Goal: Transaction & Acquisition: Purchase product/service

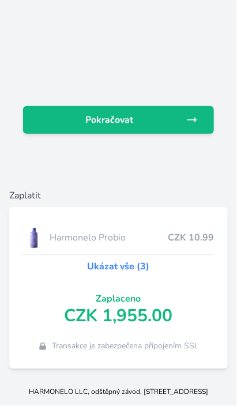
scroll to position [129, 0]
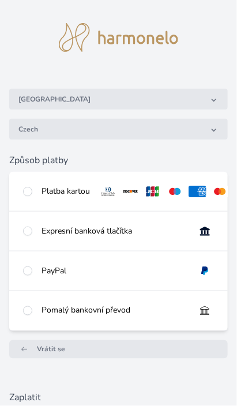
click at [31, 188] on div at bounding box center [27, 192] width 9 height 12
radio input "true"
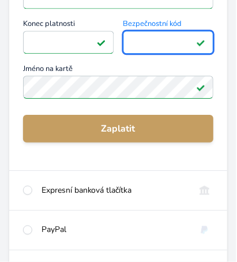
scroll to position [250, 0]
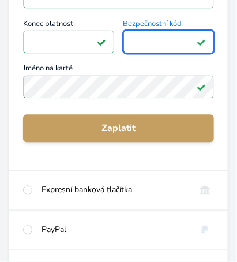
click at [127, 130] on span "Zaplatit" at bounding box center [118, 129] width 172 height 14
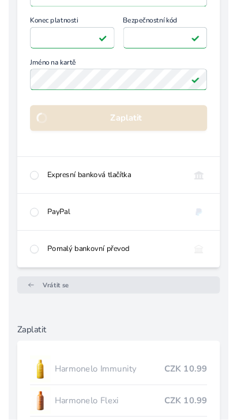
scroll to position [252, 0]
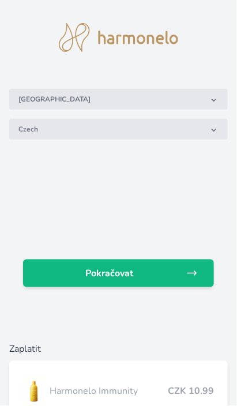
click at [122, 274] on span "Pokračovat" at bounding box center [109, 273] width 154 height 14
